Goal: Task Accomplishment & Management: Complete application form

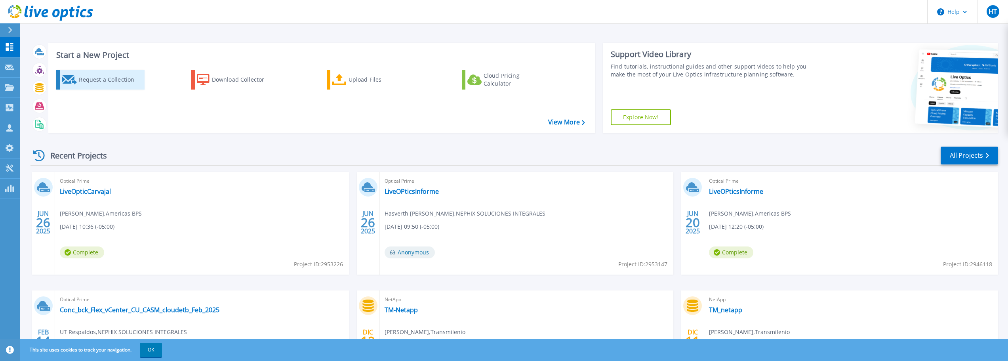
click at [122, 83] on div "Request a Collection" at bounding box center [110, 80] width 63 height 16
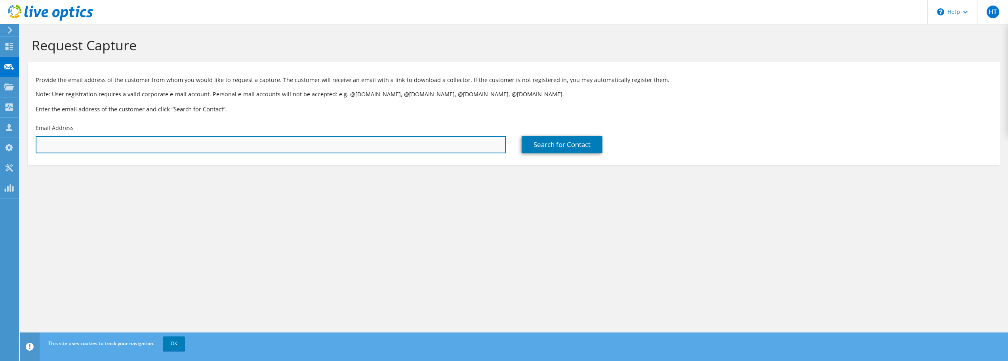
click at [295, 147] on input "text" at bounding box center [271, 144] width 470 height 17
type input "pedro.vargasc@americasbps.com"
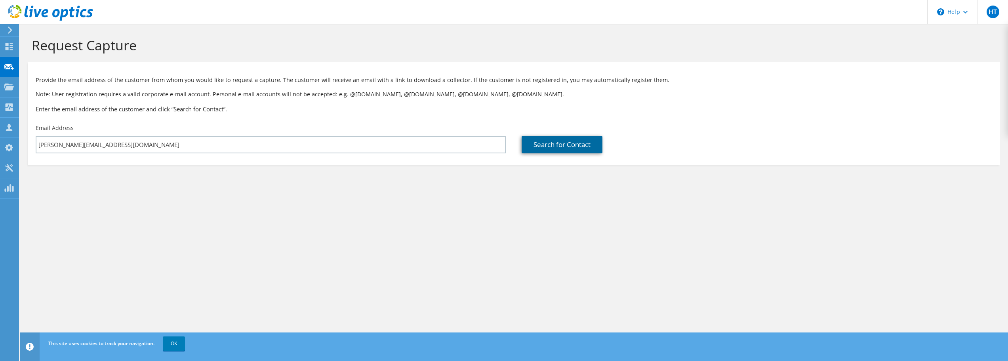
click at [573, 145] on link "Search for Contact" at bounding box center [561, 144] width 81 height 17
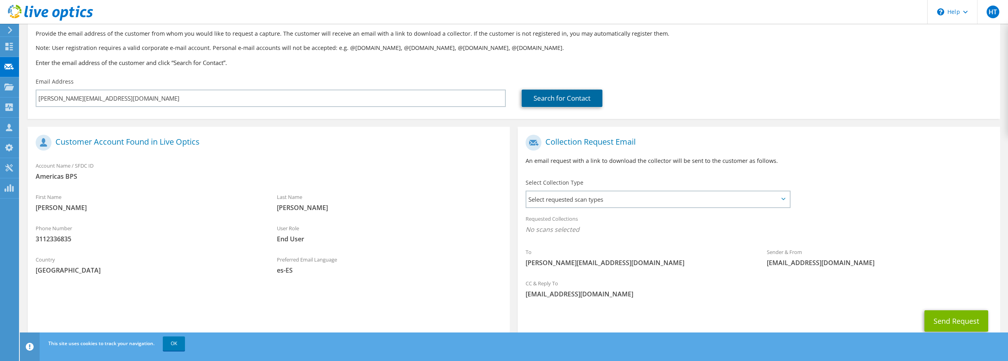
scroll to position [72, 0]
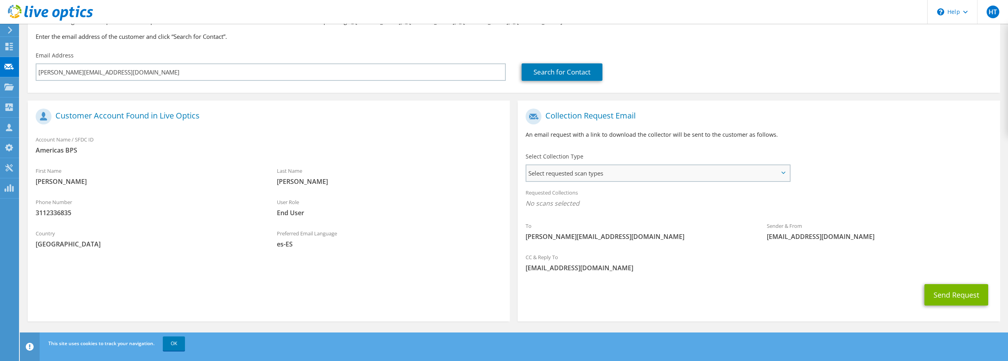
click at [613, 169] on span "Select requested scan types" at bounding box center [657, 173] width 262 height 16
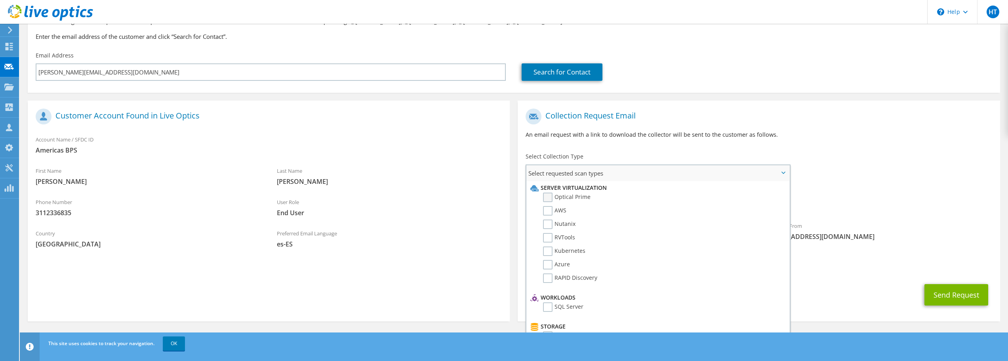
click at [546, 194] on label "Optical Prime" at bounding box center [567, 197] width 48 height 10
click at [0, 0] on input "Optical Prime" at bounding box center [0, 0] width 0 height 0
click at [949, 297] on button "Send Request" at bounding box center [956, 296] width 64 height 21
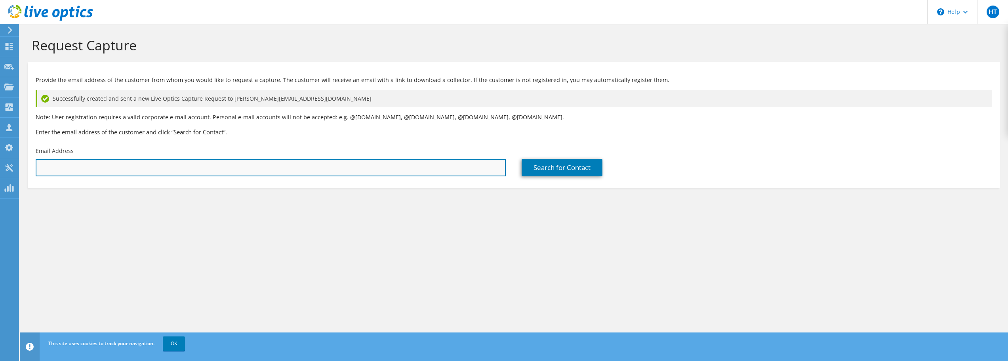
click at [145, 165] on input "text" at bounding box center [271, 167] width 470 height 17
type input "[PERSON_NAME][EMAIL_ADDRESS][DOMAIN_NAME]"
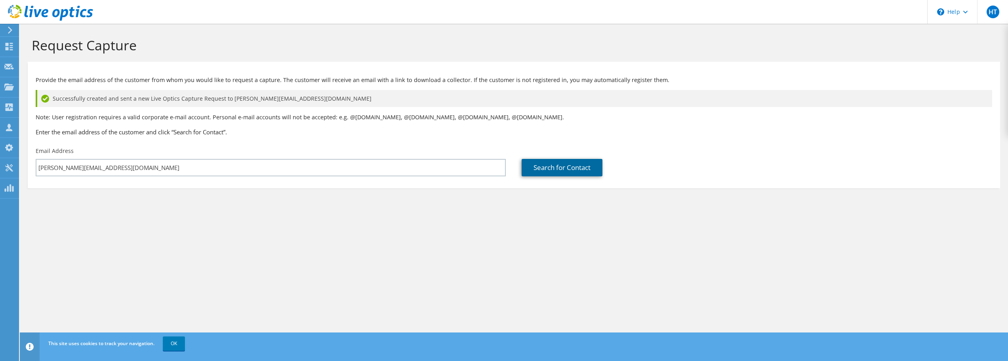
click at [559, 173] on link "Search for Contact" at bounding box center [561, 167] width 81 height 17
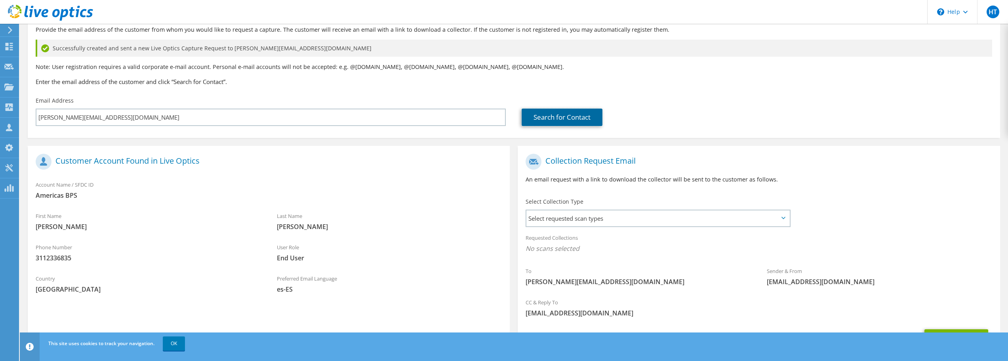
scroll to position [95, 0]
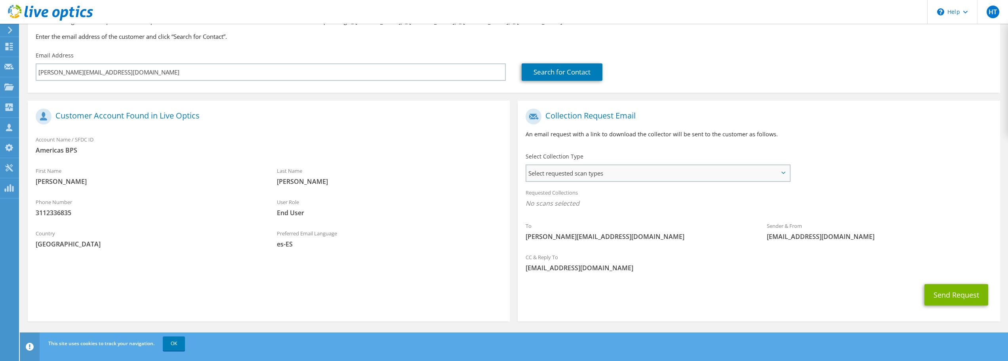
click at [599, 178] on span "Select requested scan types" at bounding box center [657, 173] width 262 height 16
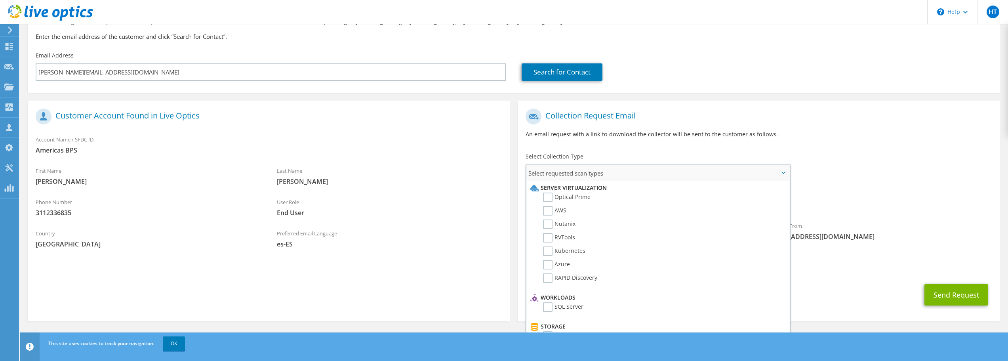
click at [546, 190] on li "Server Virtualization" at bounding box center [656, 188] width 257 height 10
click at [549, 196] on label "Optical Prime" at bounding box center [567, 197] width 48 height 10
click at [0, 0] on input "Optical Prime" at bounding box center [0, 0] width 0 height 0
click at [820, 278] on div "CC & Reply To htellez@db-system.com" at bounding box center [758, 264] width 482 height 27
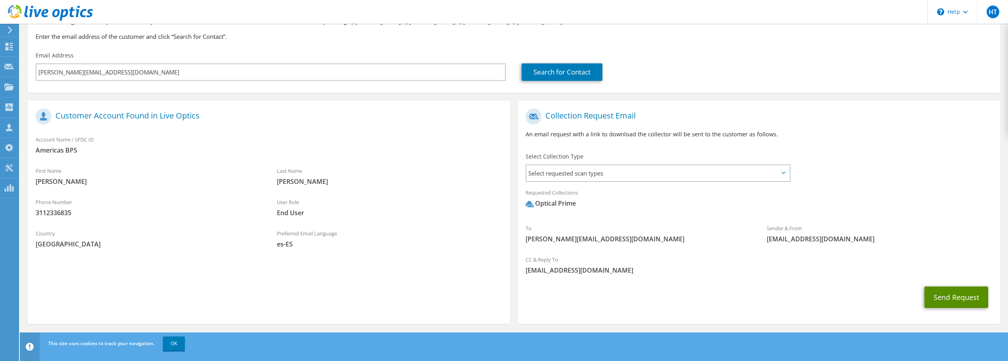
click at [944, 302] on button "Send Request" at bounding box center [956, 296] width 64 height 21
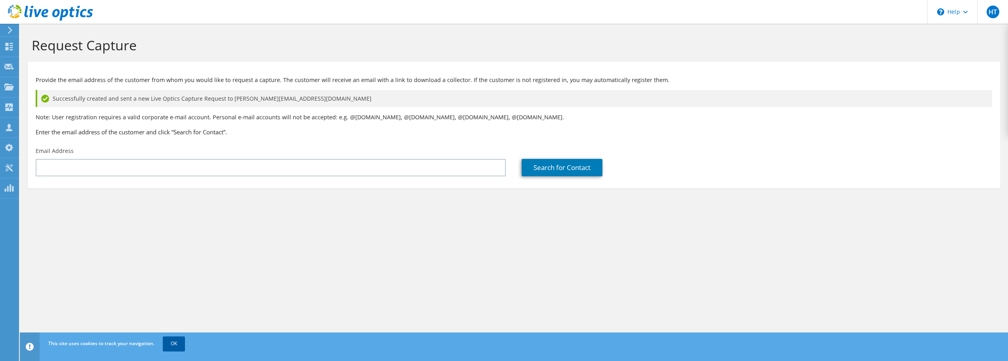
click at [173, 346] on link "OK" at bounding box center [174, 343] width 22 height 14
